Goal: Information Seeking & Learning: Check status

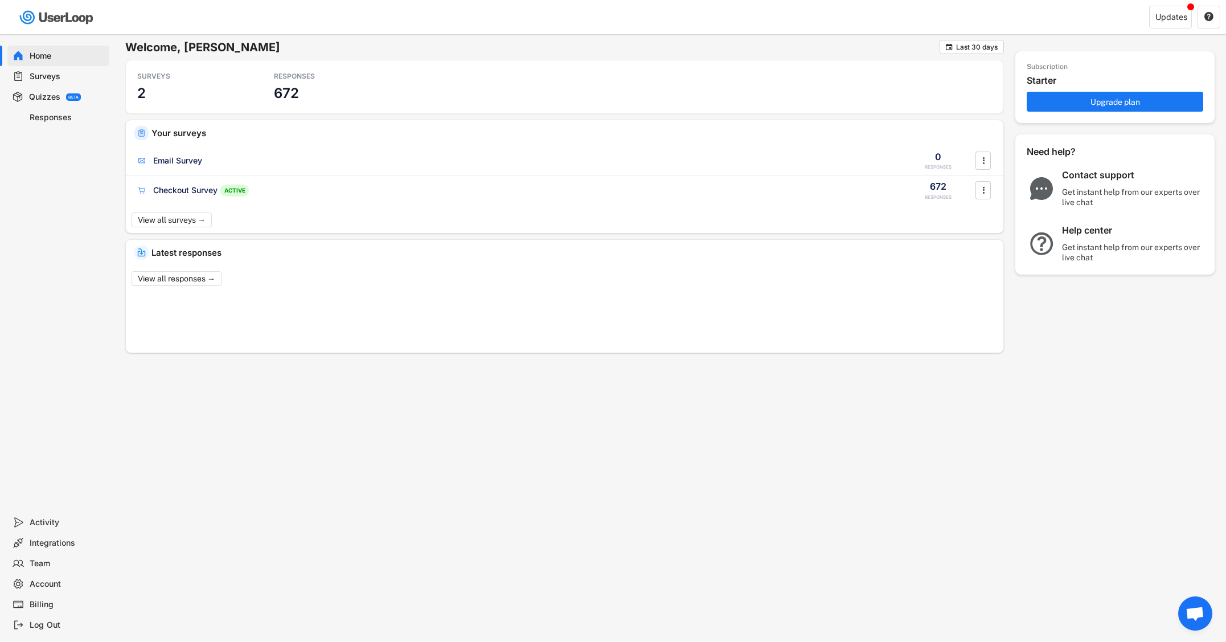
click at [62, 113] on div "Responses" at bounding box center [67, 117] width 75 height 11
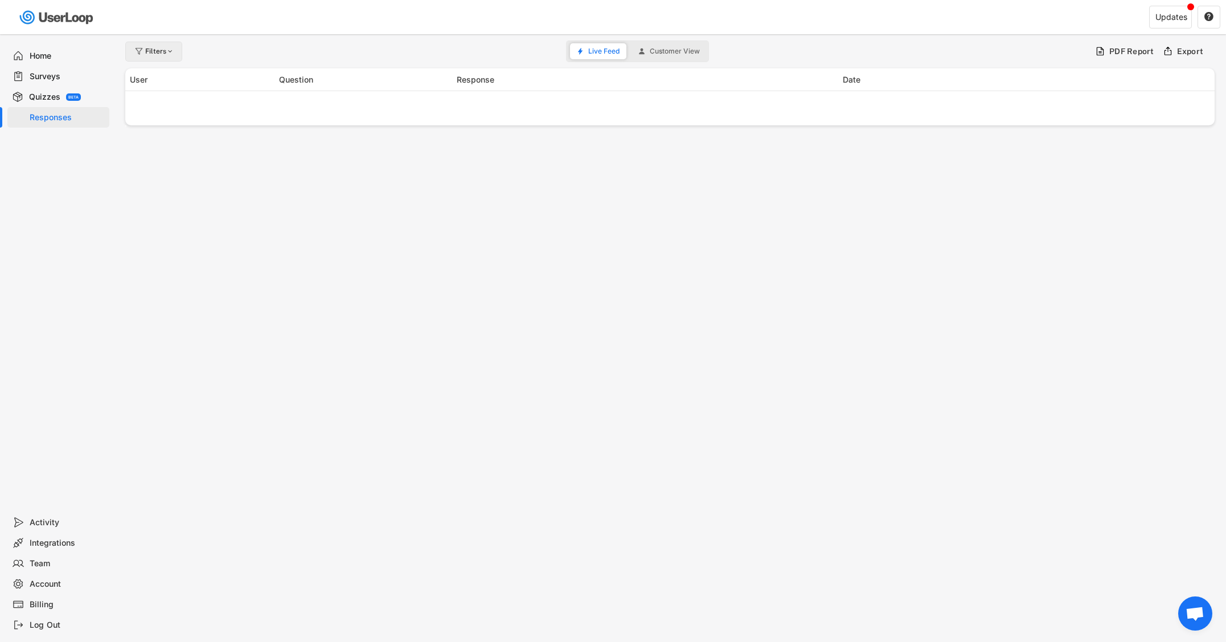
click at [147, 55] on div "Filters" at bounding box center [153, 52] width 57 height 20
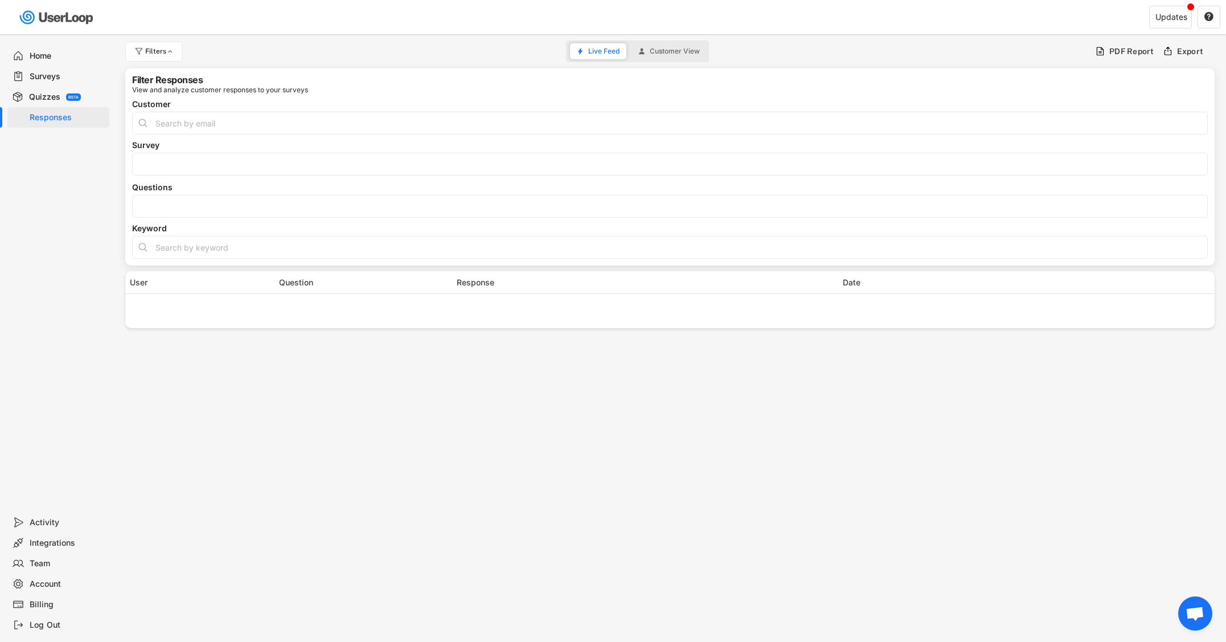
select select
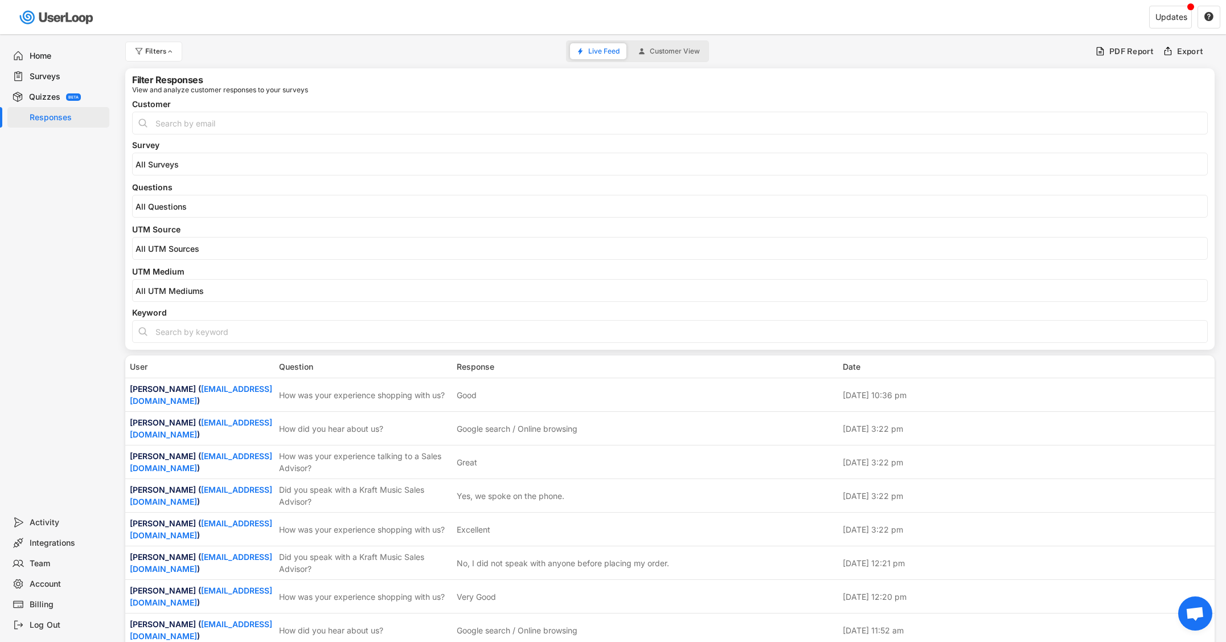
select select
click at [178, 202] on input "search" at bounding box center [673, 207] width 1074 height 10
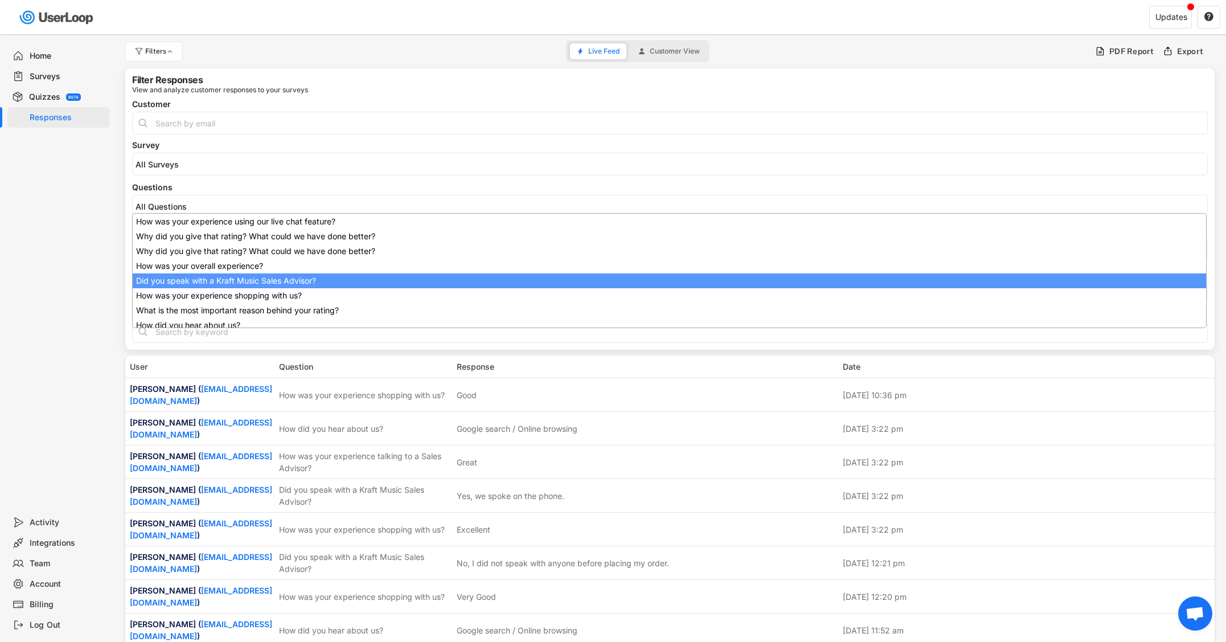
scroll to position [91, 0]
select select "1348695171700984260__LOOKUP__1707938263278x883333223412138000"
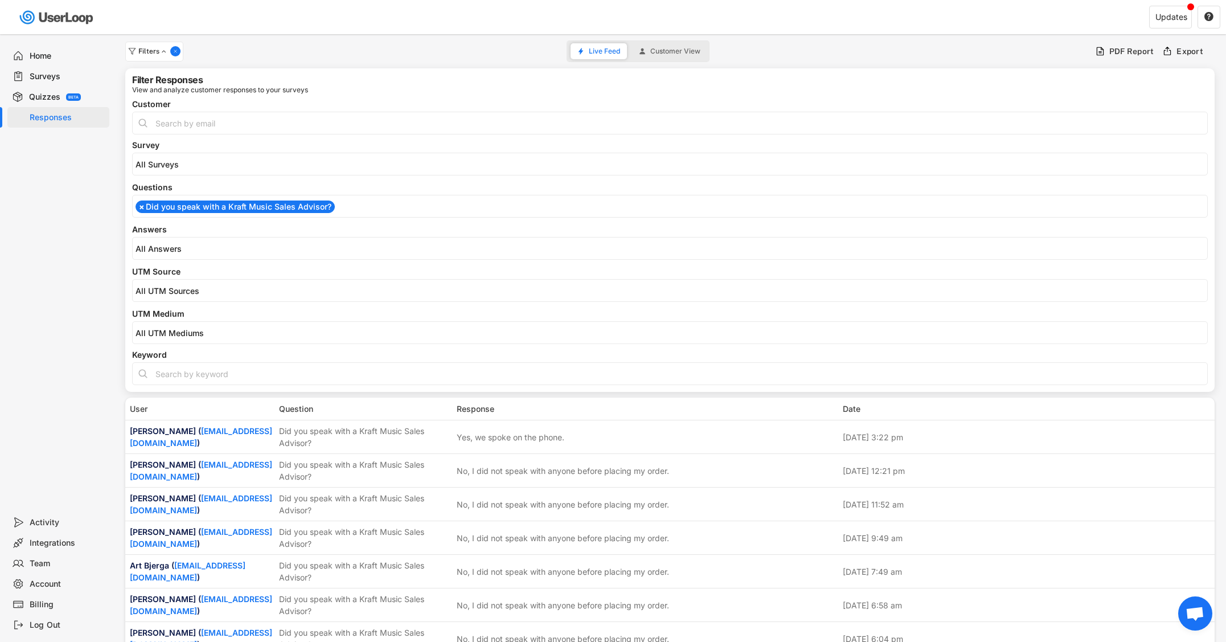
click at [204, 250] on input "search" at bounding box center [673, 249] width 1074 height 10
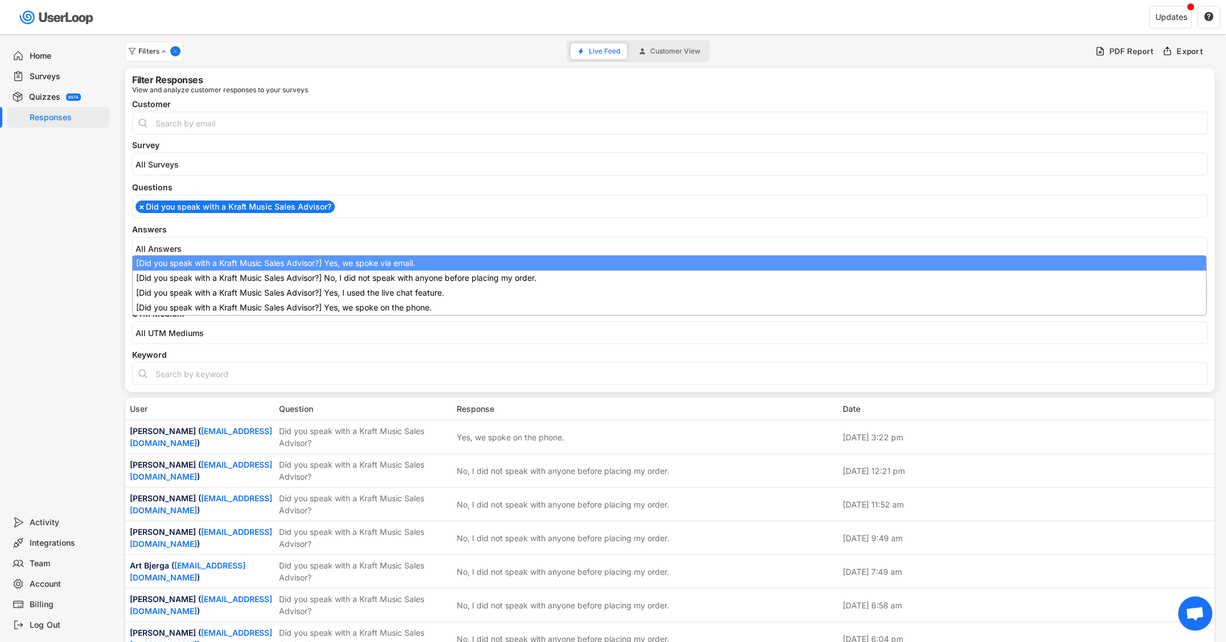
select select "1348695171700984260__LOOKUP__1709221089208x595556361812574200"
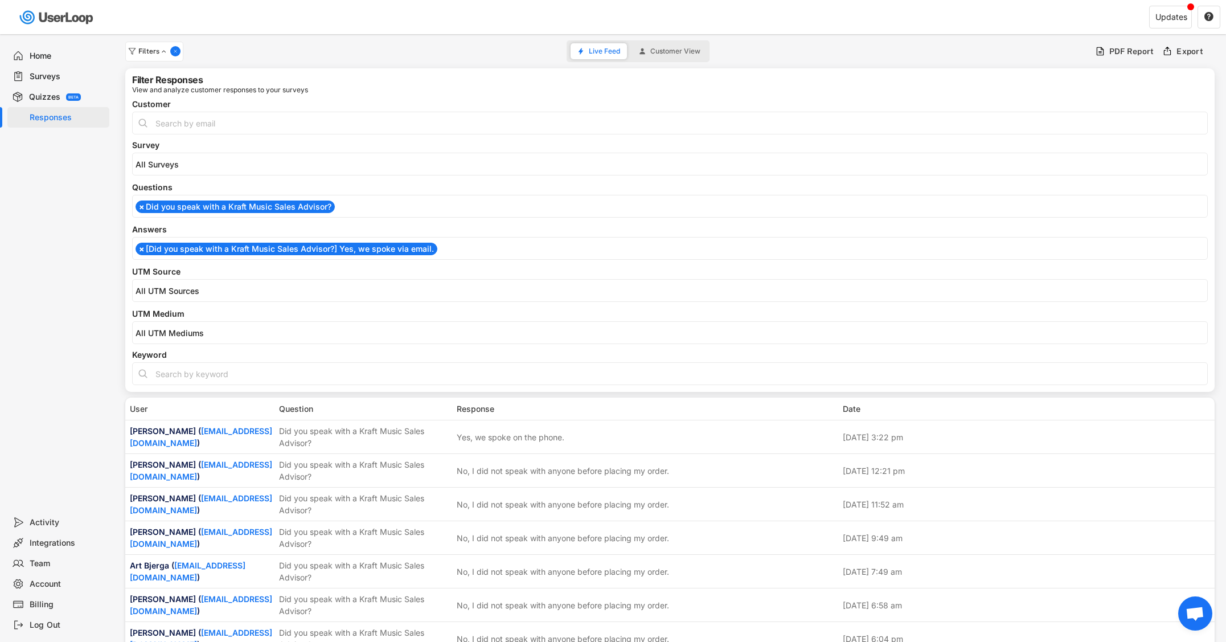
scroll to position [0, 0]
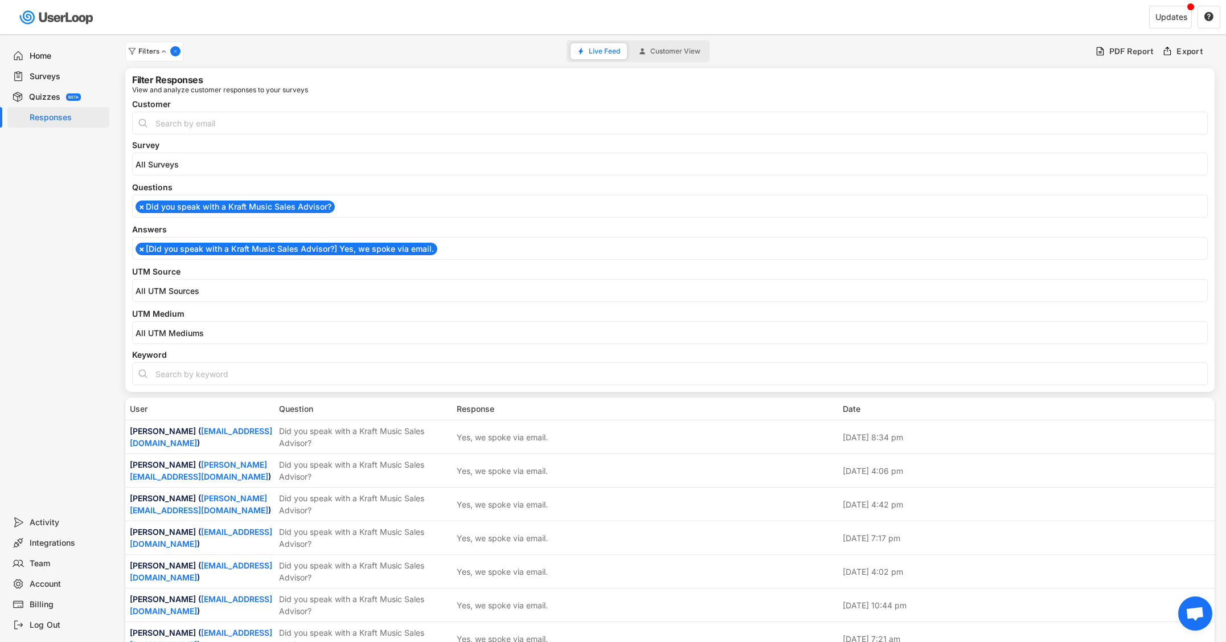
click at [208, 253] on li "× [Did you speak with a Kraft Music Sales Advisor?] Yes, we spoke via email." at bounding box center [287, 249] width 302 height 13
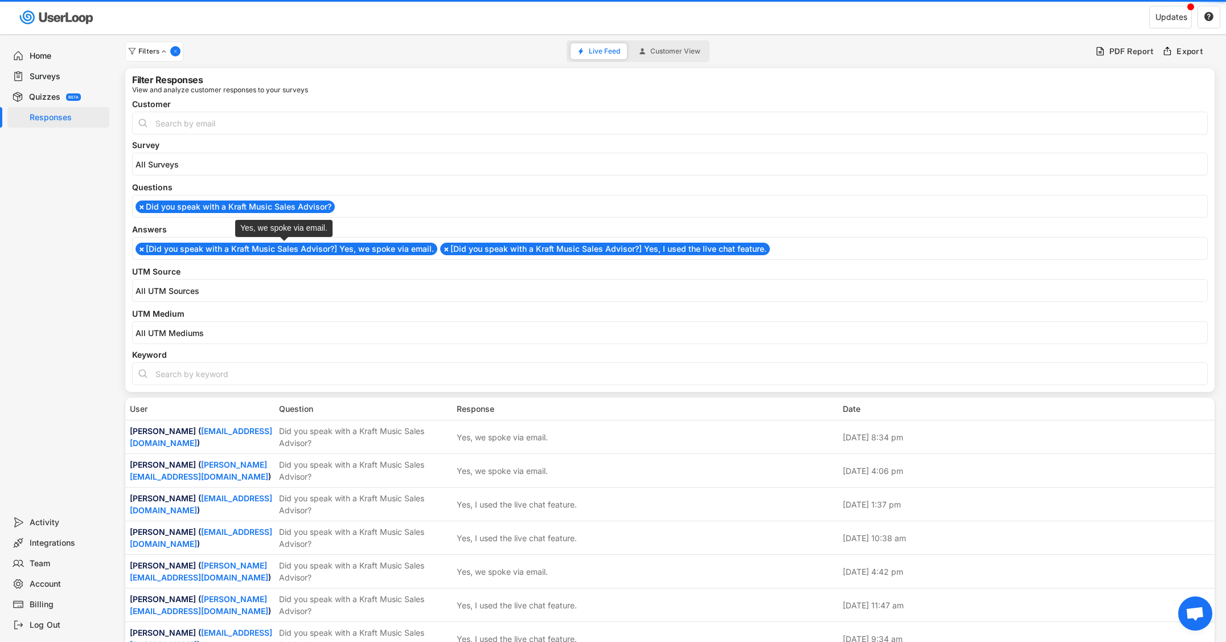
click at [210, 245] on li "× [Did you speak with a Kraft Music Sales Advisor?] Yes, we spoke via email." at bounding box center [287, 249] width 302 height 13
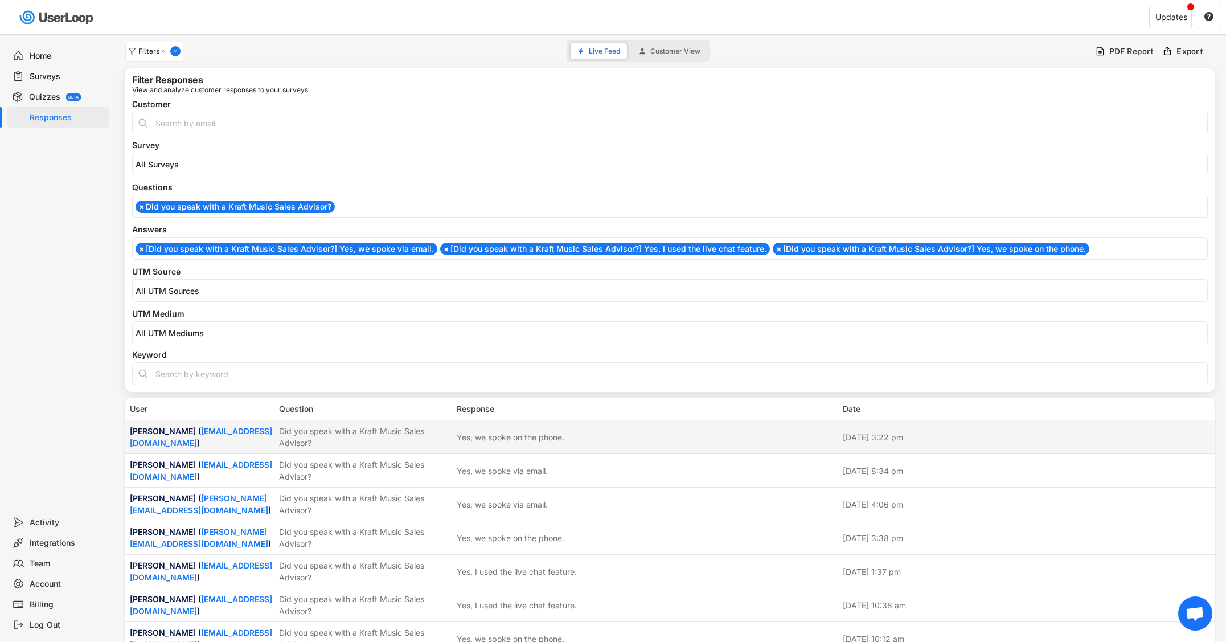
click at [499, 436] on div "Yes, we spoke on the phone." at bounding box center [511, 437] width 108 height 12
